Goal: Task Accomplishment & Management: Manage account settings

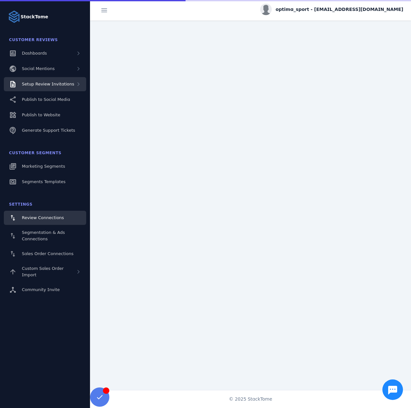
click at [58, 88] on div "Setup Review Invitations" at bounding box center [45, 84] width 82 height 14
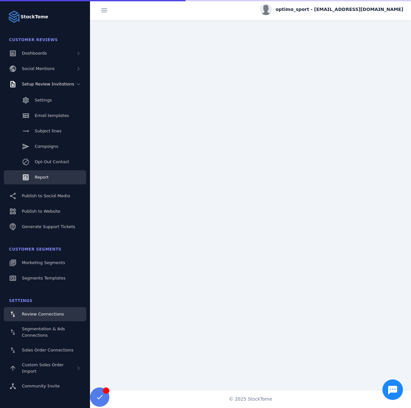
click at [54, 179] on link "Report" at bounding box center [45, 177] width 82 height 14
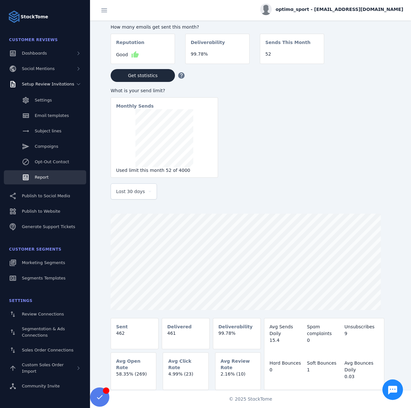
click at [125, 199] on div "Last 30 days" at bounding box center [133, 191] width 35 height 15
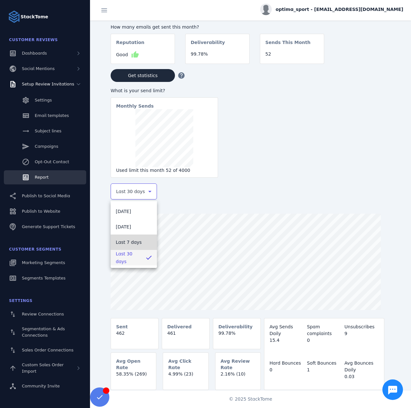
click at [133, 241] on span "Last 7 days" at bounding box center [129, 243] width 26 height 8
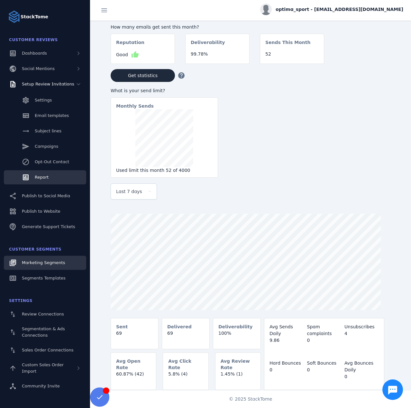
click at [41, 267] on link "Marketing Segments" at bounding box center [45, 263] width 82 height 14
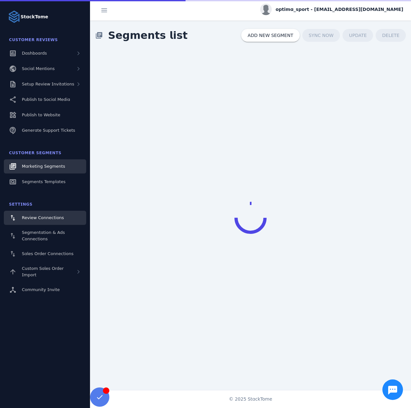
click at [46, 220] on span "Review Connections" at bounding box center [43, 217] width 42 height 5
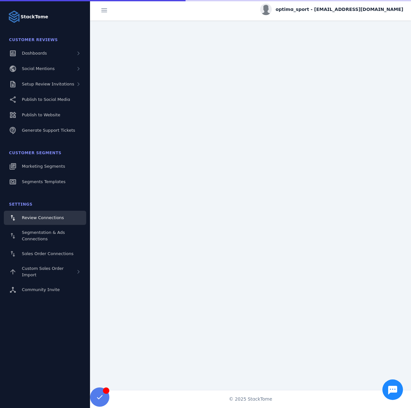
click at [329, 9] on span "optima_sport - cs_optima@stacktome.com" at bounding box center [340, 9] width 128 height 7
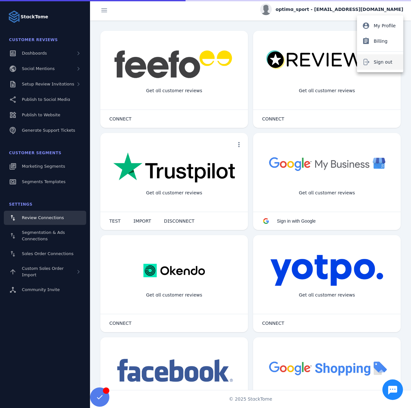
click at [378, 61] on span "Sign out" at bounding box center [383, 62] width 19 height 8
